Goal: Navigation & Orientation: Find specific page/section

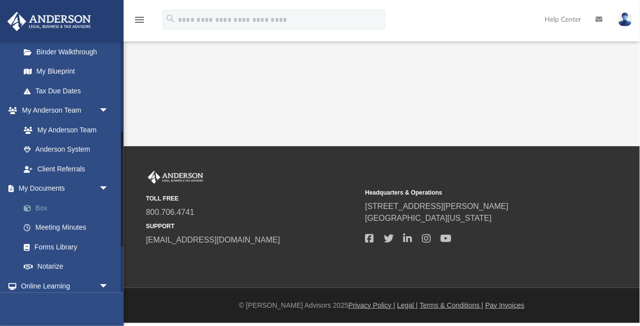
scroll to position [198, 0]
click at [39, 209] on link "Box" at bounding box center [69, 207] width 110 height 20
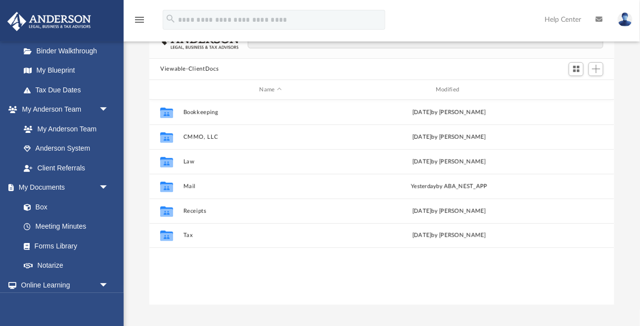
scroll to position [70, 0]
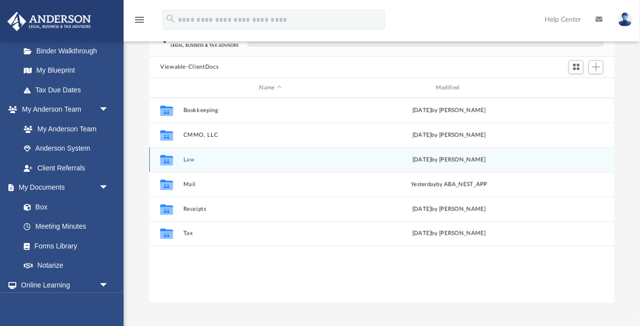
click at [189, 160] on button "Law" at bounding box center [270, 160] width 174 height 6
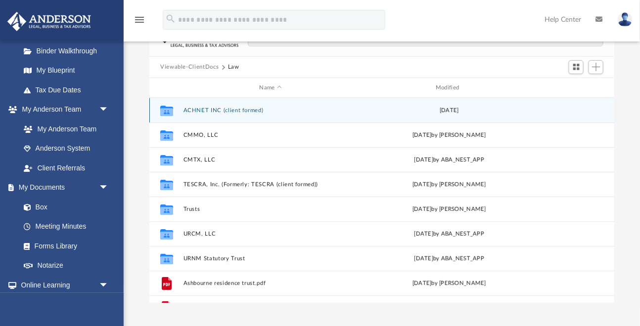
click at [223, 111] on button "ACHNET INC (client formed)" at bounding box center [270, 110] width 174 height 6
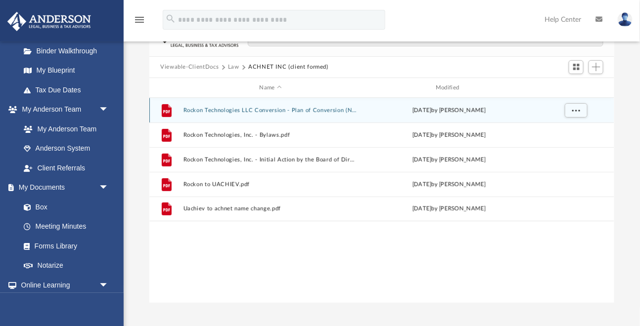
click at [287, 110] on button "Rockon Technologies LLC Conversion - Plan of Conversion (NV LLC to DE Corp).pdf" at bounding box center [270, 110] width 174 height 6
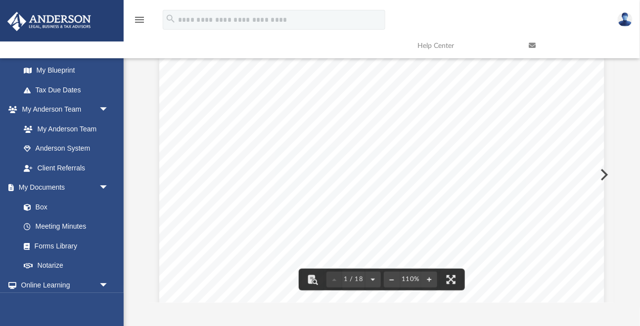
scroll to position [0, 0]
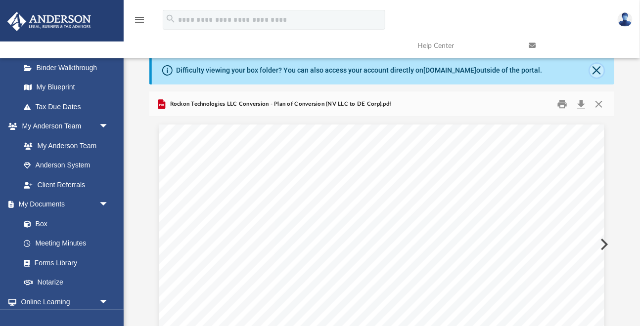
click at [598, 72] on button "Close" at bounding box center [597, 71] width 14 height 14
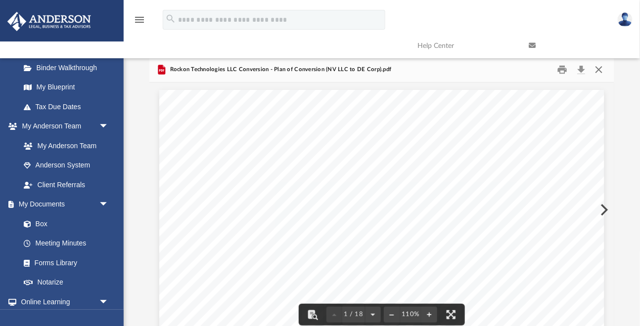
click at [599, 70] on button "Close" at bounding box center [598, 69] width 18 height 15
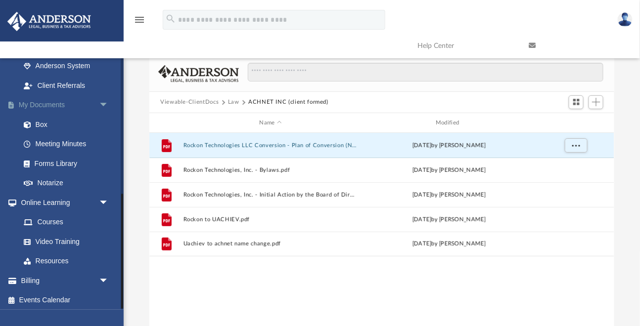
scroll to position [300, 0]
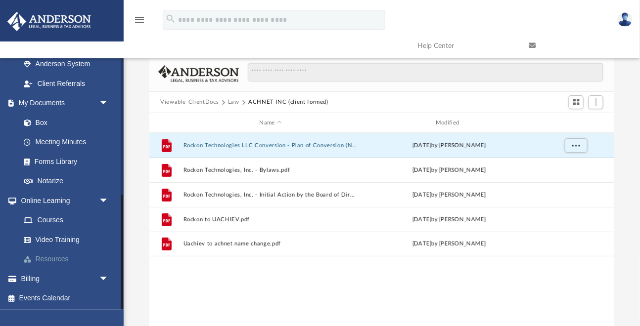
click at [51, 262] on link "Resources" at bounding box center [69, 260] width 110 height 20
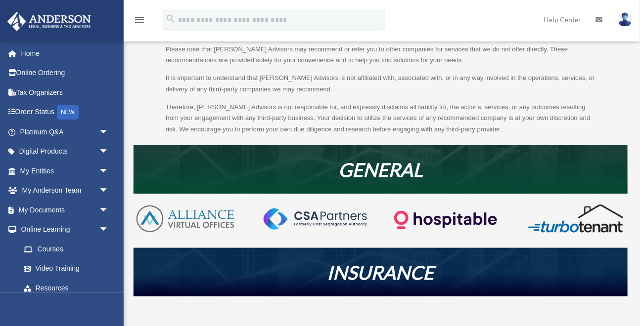
scroll to position [173, 0]
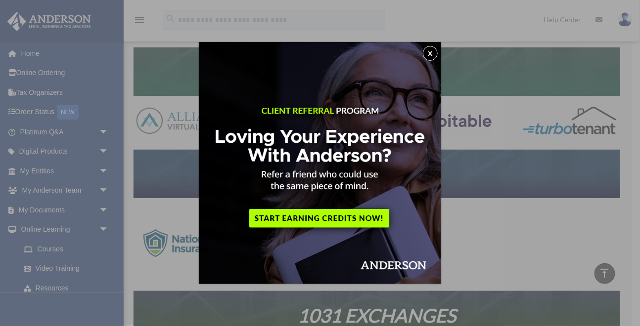
click at [431, 56] on button "x" at bounding box center [430, 53] width 15 height 15
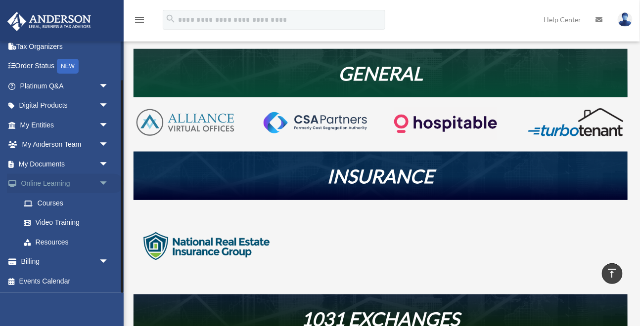
scroll to position [0, 0]
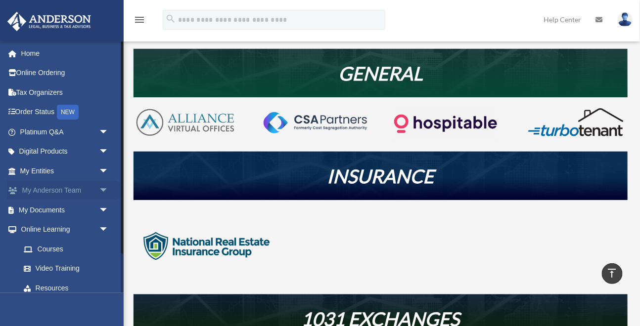
click at [101, 190] on span "arrow_drop_down" at bounding box center [109, 191] width 20 height 20
click at [62, 214] on link "My Anderson Team" at bounding box center [69, 210] width 110 height 20
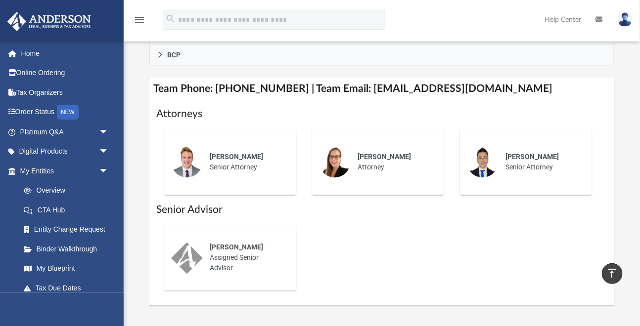
scroll to position [375, 0]
click at [459, 244] on div "[PERSON_NAME] Assigned Senior Advisor" at bounding box center [381, 259] width 451 height 82
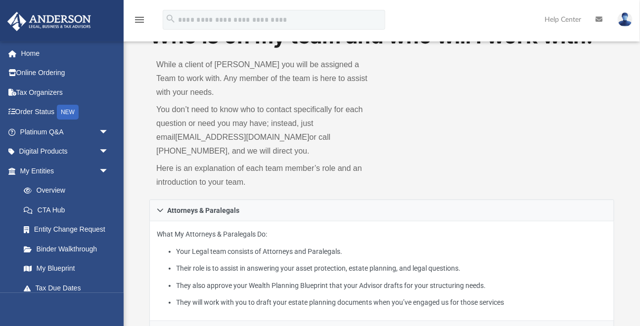
scroll to position [0, 0]
